Goal: Find specific page/section: Find specific page/section

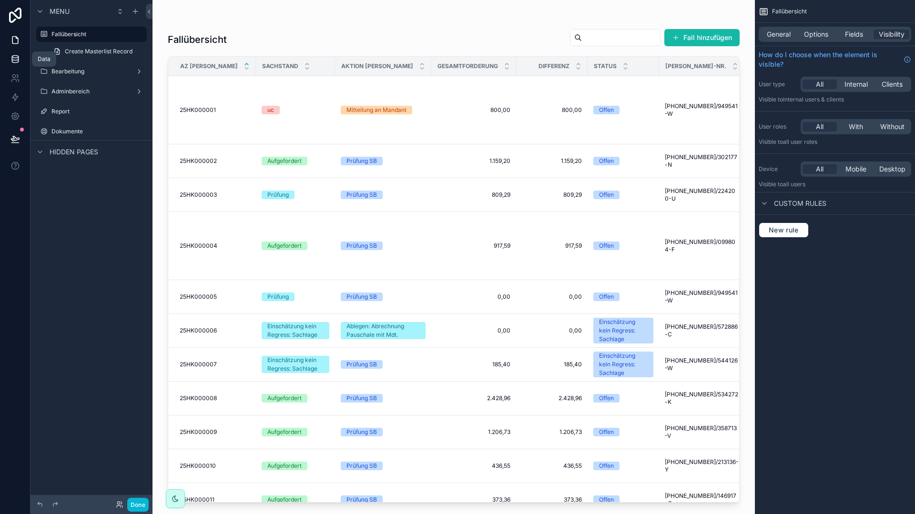
click at [15, 57] on icon at bounding box center [15, 59] width 10 height 10
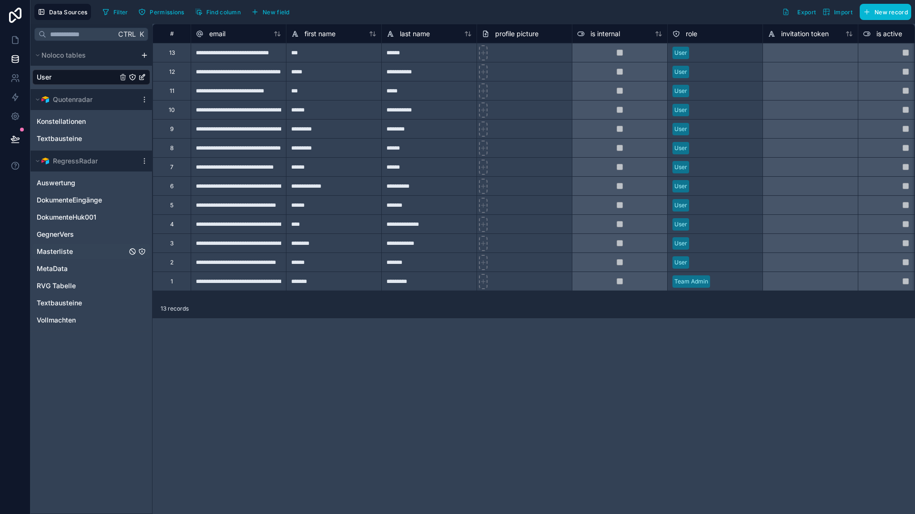
click at [65, 248] on span "Masterliste" at bounding box center [55, 252] width 36 height 10
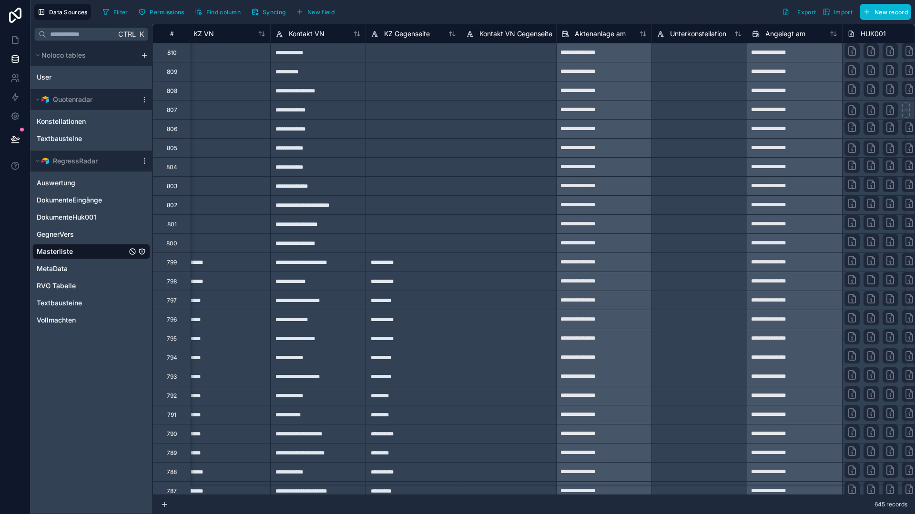
scroll to position [0, 2761]
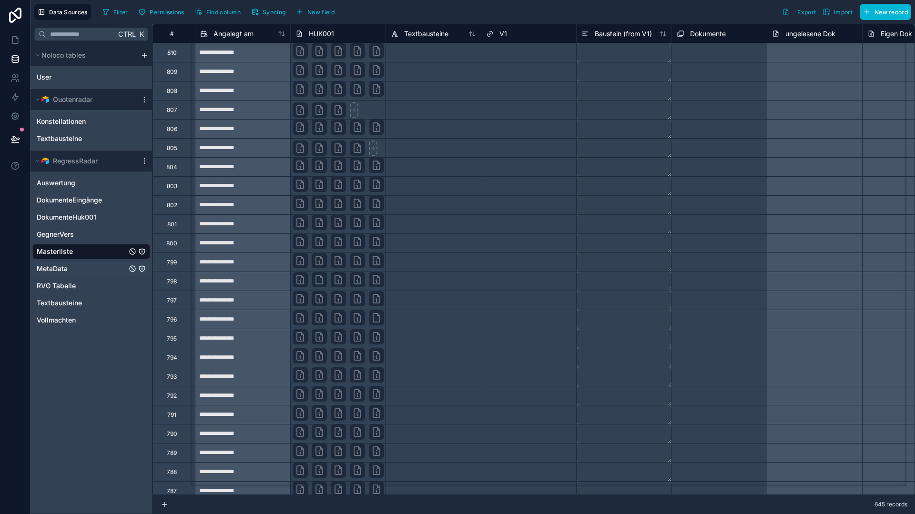
click at [51, 269] on span "MetaData" at bounding box center [52, 269] width 31 height 10
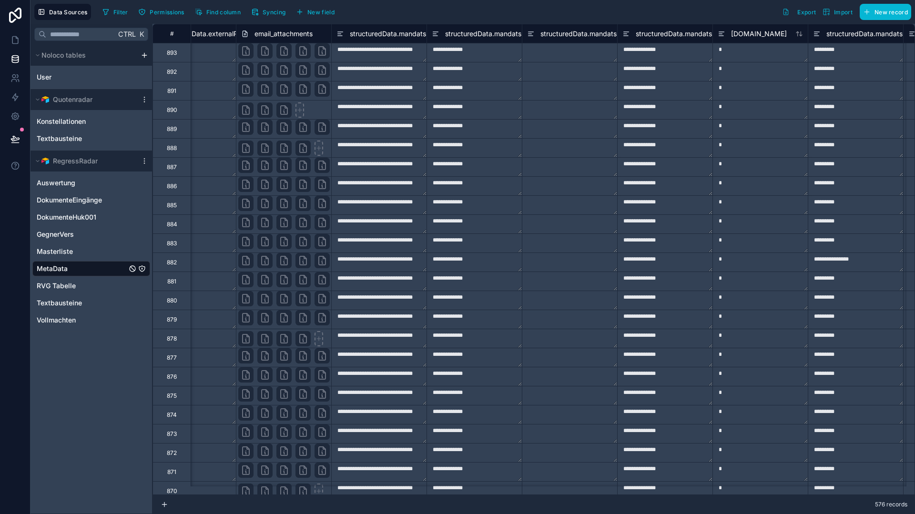
scroll to position [0, 2776]
